Goal: Task Accomplishment & Management: Manage account settings

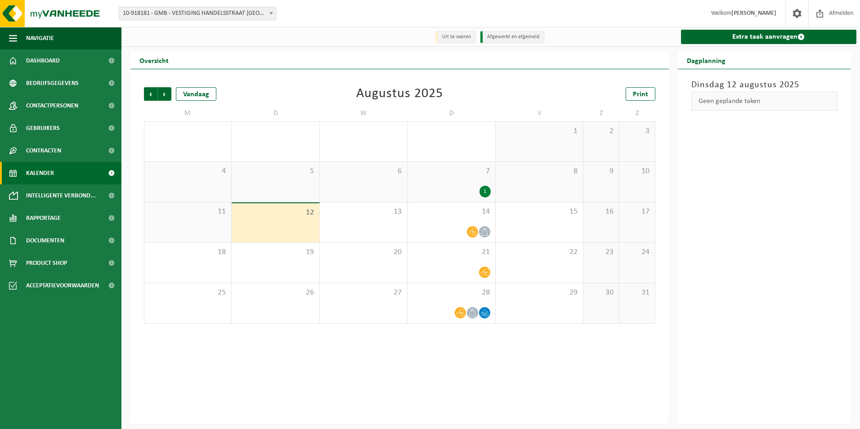
click at [484, 190] on div "1" at bounding box center [485, 192] width 11 height 12
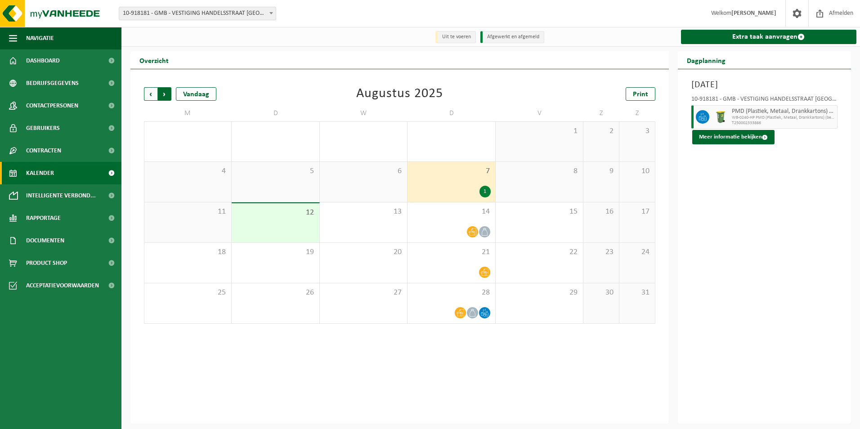
click at [151, 100] on span "Vorige" at bounding box center [150, 93] width 13 height 13
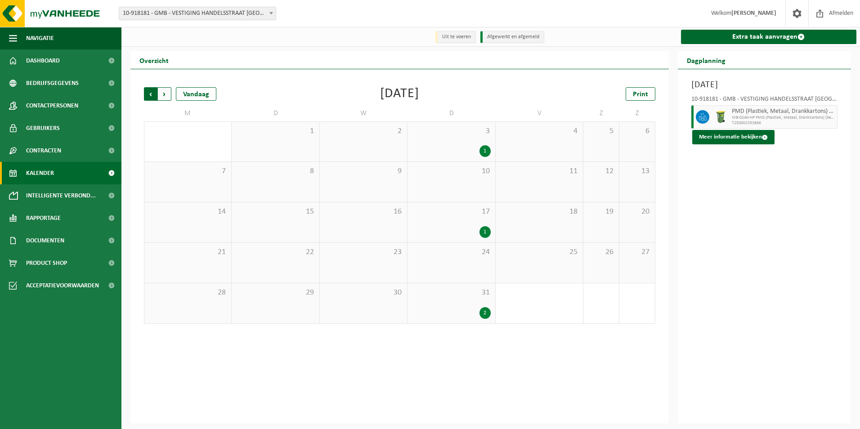
click at [167, 99] on span "Volgende" at bounding box center [164, 93] width 13 height 13
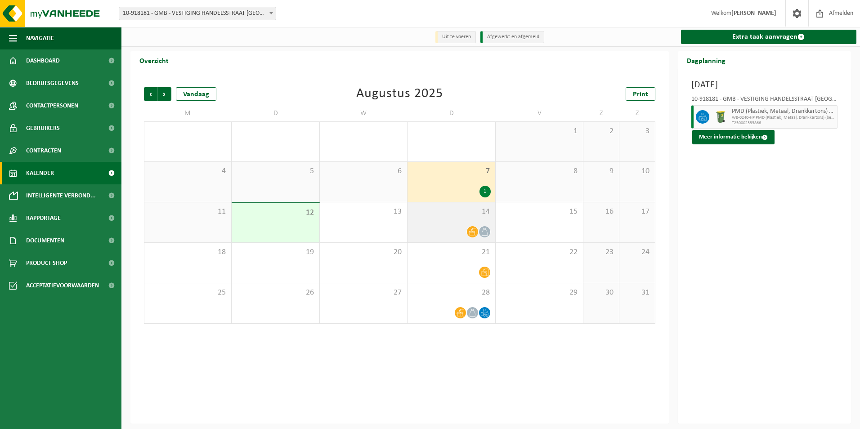
click at [459, 211] on span "14" at bounding box center [451, 212] width 78 height 10
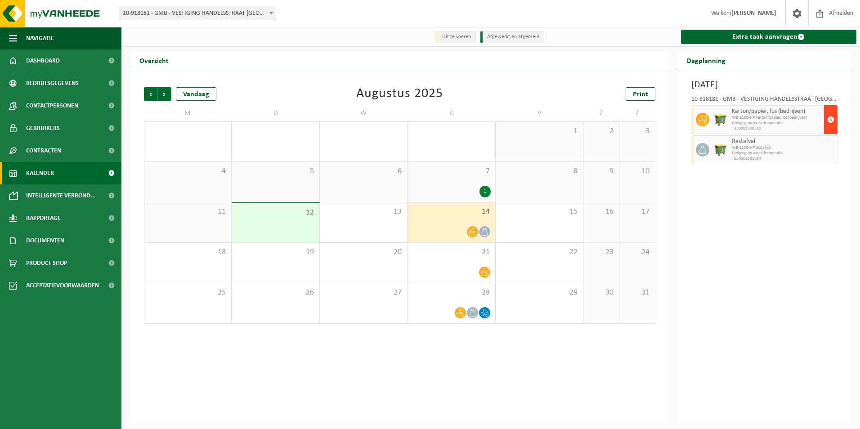
click at [832, 119] on span "button" at bounding box center [831, 120] width 7 height 18
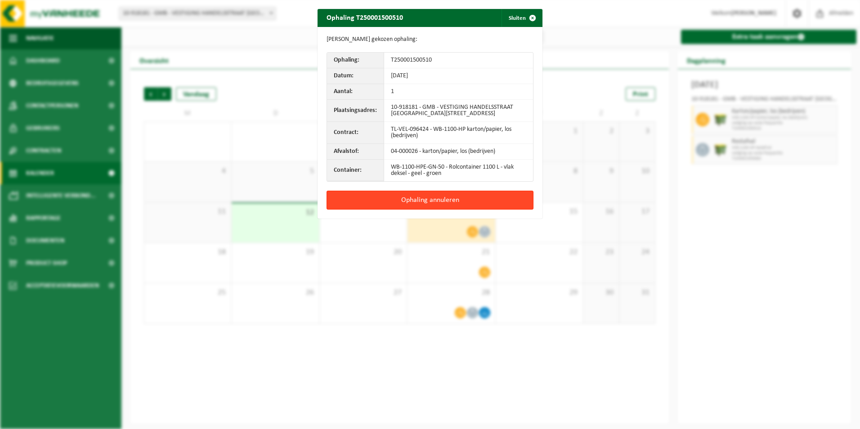
click at [450, 198] on button "Ophaling annuleren" at bounding box center [430, 200] width 207 height 19
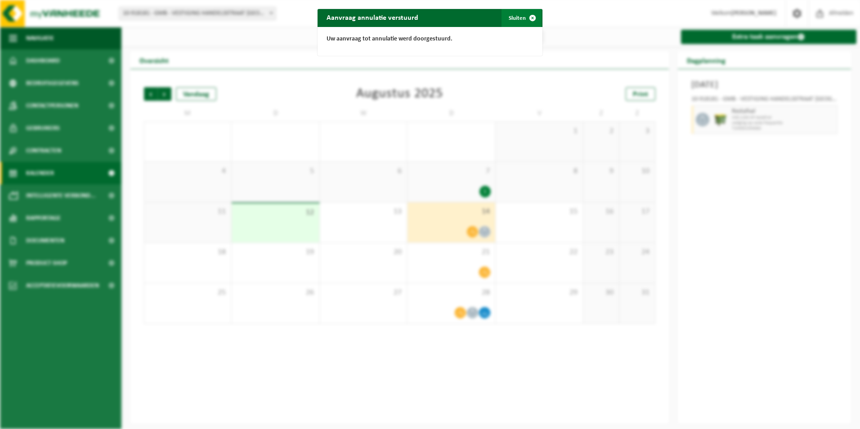
click at [531, 21] on span "button" at bounding box center [533, 18] width 18 height 18
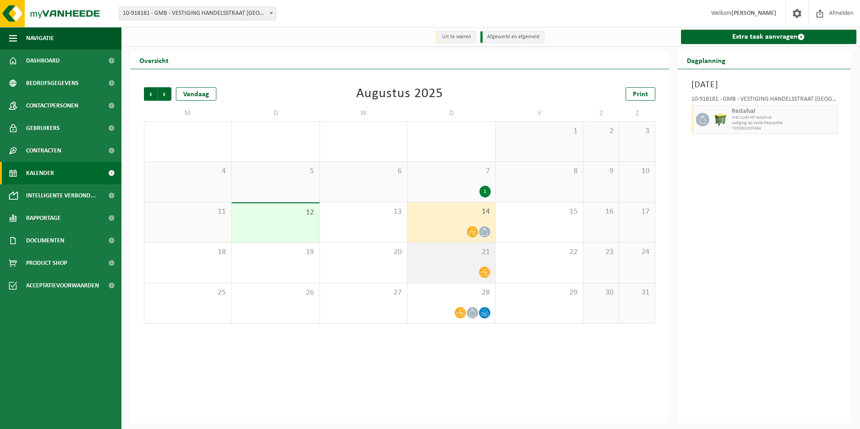
click at [459, 262] on div "21" at bounding box center [451, 263] width 87 height 40
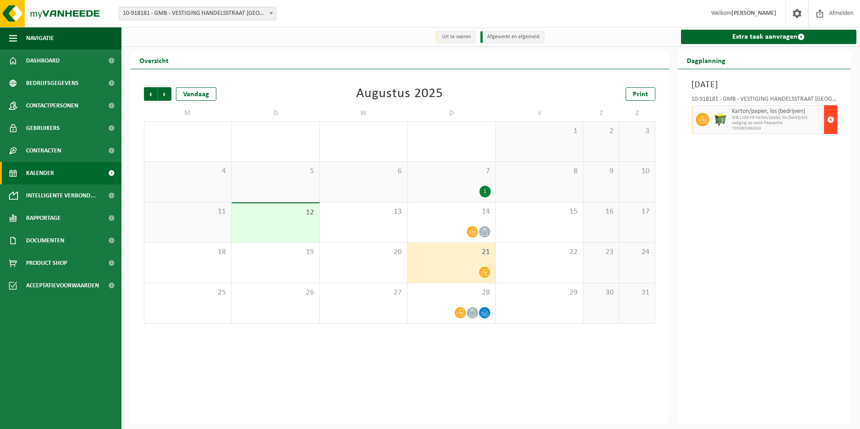
click at [830, 121] on span "button" at bounding box center [831, 120] width 7 height 18
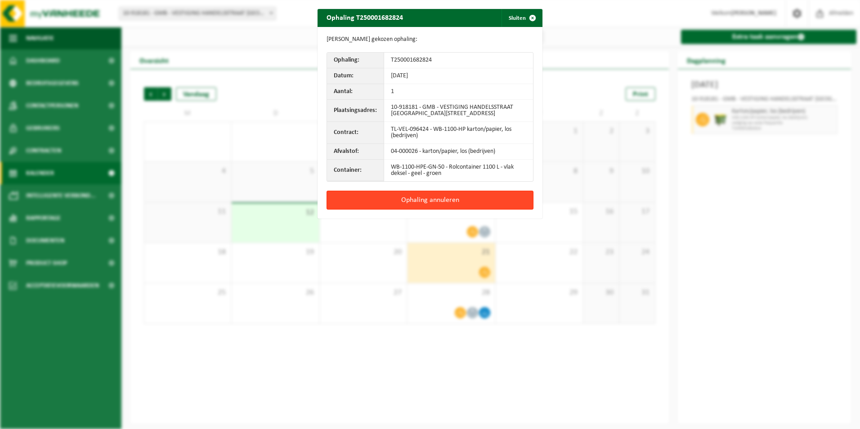
click at [450, 200] on button "Ophaling annuleren" at bounding box center [430, 200] width 207 height 19
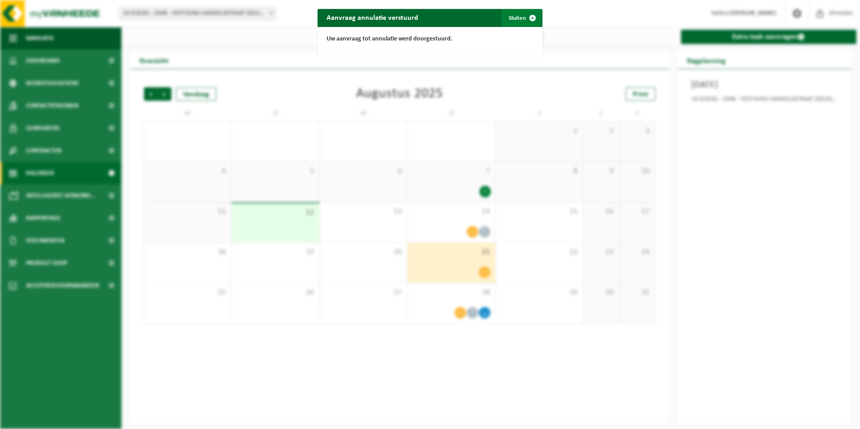
click at [525, 17] on span "button" at bounding box center [533, 18] width 18 height 18
